Goal: Use online tool/utility: Utilize a website feature to perform a specific function

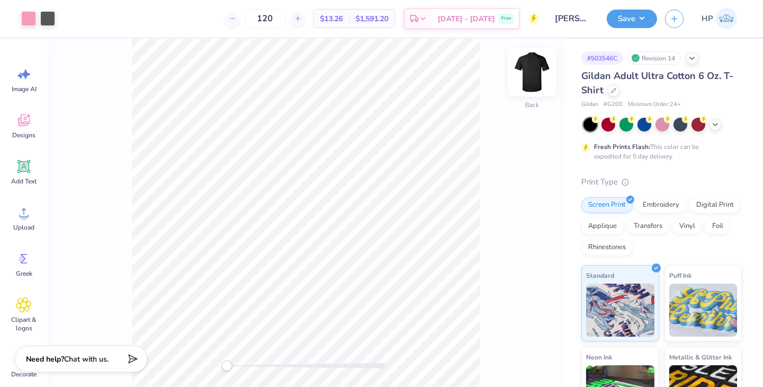
click at [536, 72] on img at bounding box center [532, 72] width 42 height 42
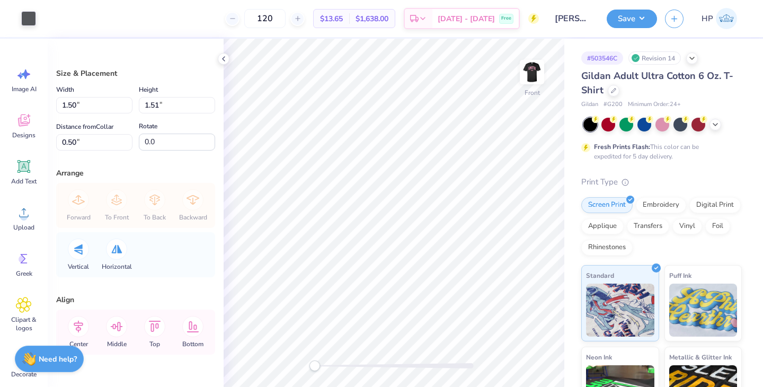
type input "8.28"
type input "8.31"
type input "10.20"
type input "10.23"
type input "3.00"
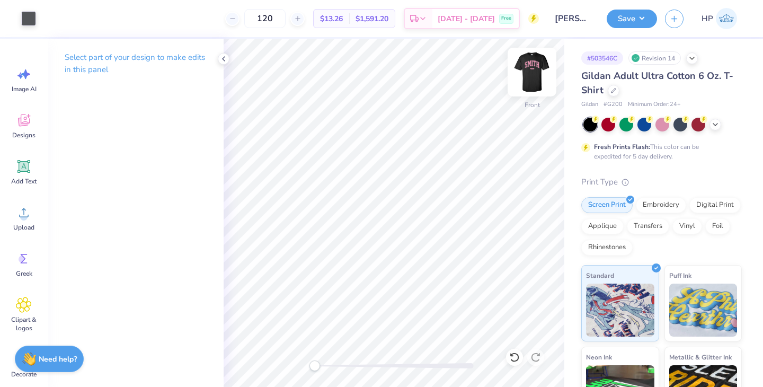
click at [533, 74] on img at bounding box center [532, 72] width 42 height 42
click at [533, 74] on img at bounding box center [532, 71] width 21 height 21
click at [537, 65] on img at bounding box center [532, 72] width 42 height 42
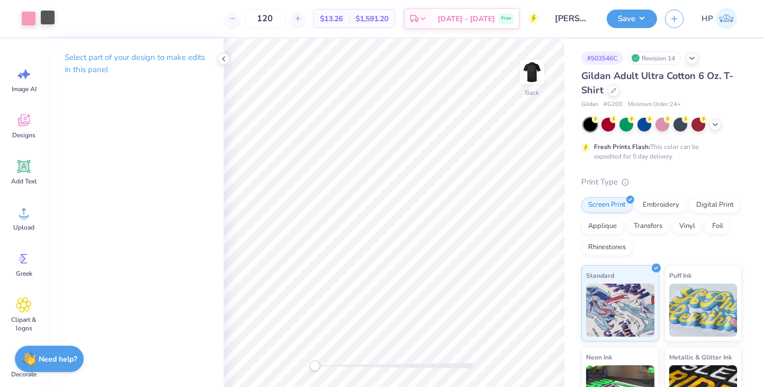
click at [47, 14] on div at bounding box center [47, 17] width 15 height 15
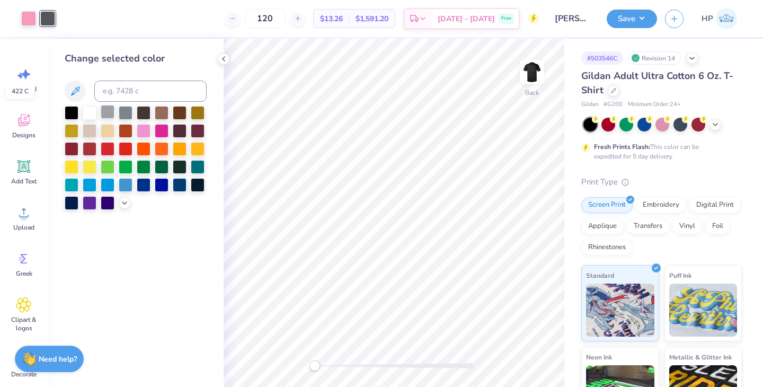
click at [104, 117] on div at bounding box center [108, 112] width 14 height 14
click at [518, 356] on icon at bounding box center [514, 358] width 9 height 10
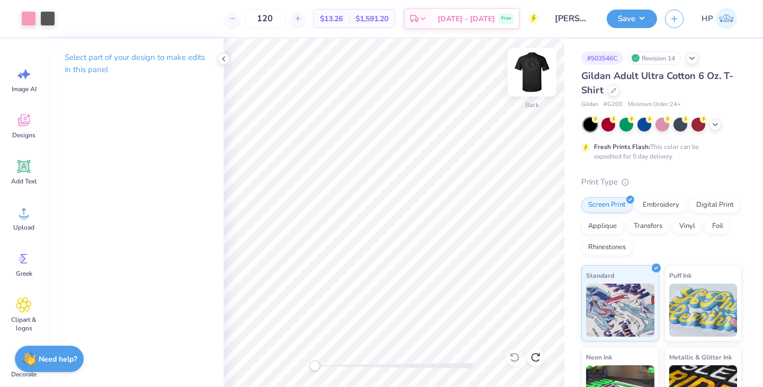
click at [529, 68] on img at bounding box center [532, 72] width 42 height 42
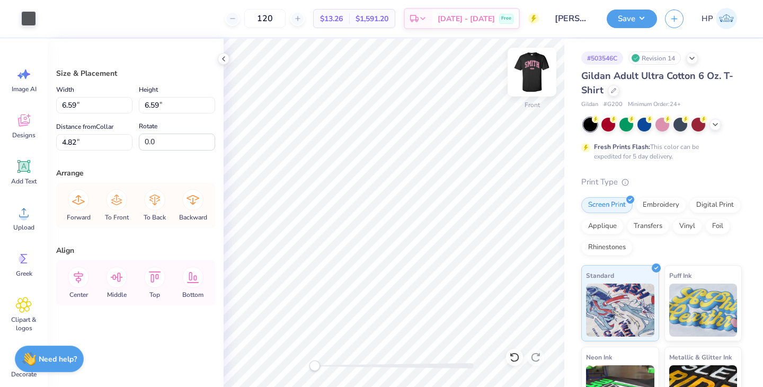
type input "1.74"
type input "1.98"
type input "6.03"
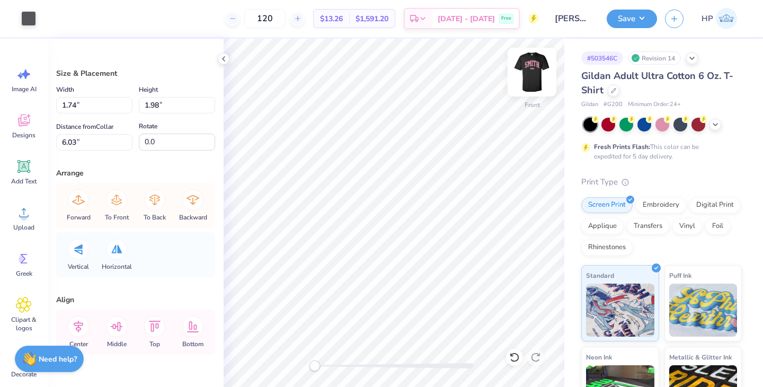
type input "1.99"
type input "4.27"
type input "2.22"
type input "1.80"
type input "4.82"
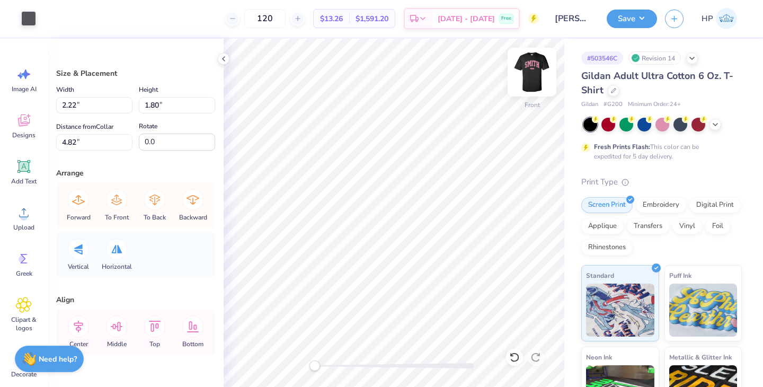
type input "1.69"
type input "1.52"
type input "6.50"
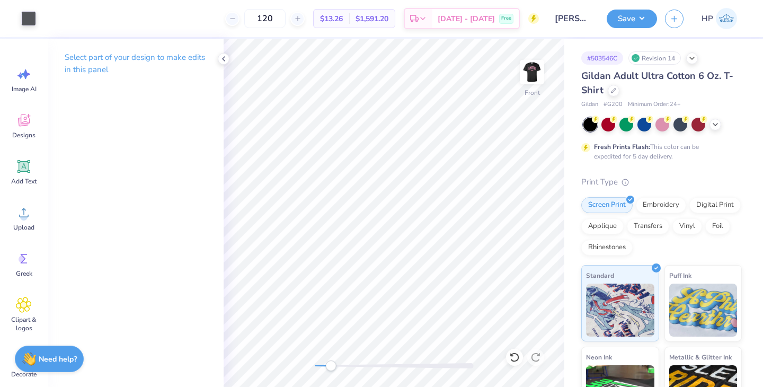
drag, startPoint x: 316, startPoint y: 367, endPoint x: 332, endPoint y: 366, distance: 15.9
click at [332, 366] on div "Accessibility label" at bounding box center [330, 365] width 11 height 11
drag, startPoint x: 334, startPoint y: 368, endPoint x: 320, endPoint y: 368, distance: 14.3
click at [320, 368] on div "Accessibility label" at bounding box center [320, 365] width 11 height 11
